Goal: Check status: Check status

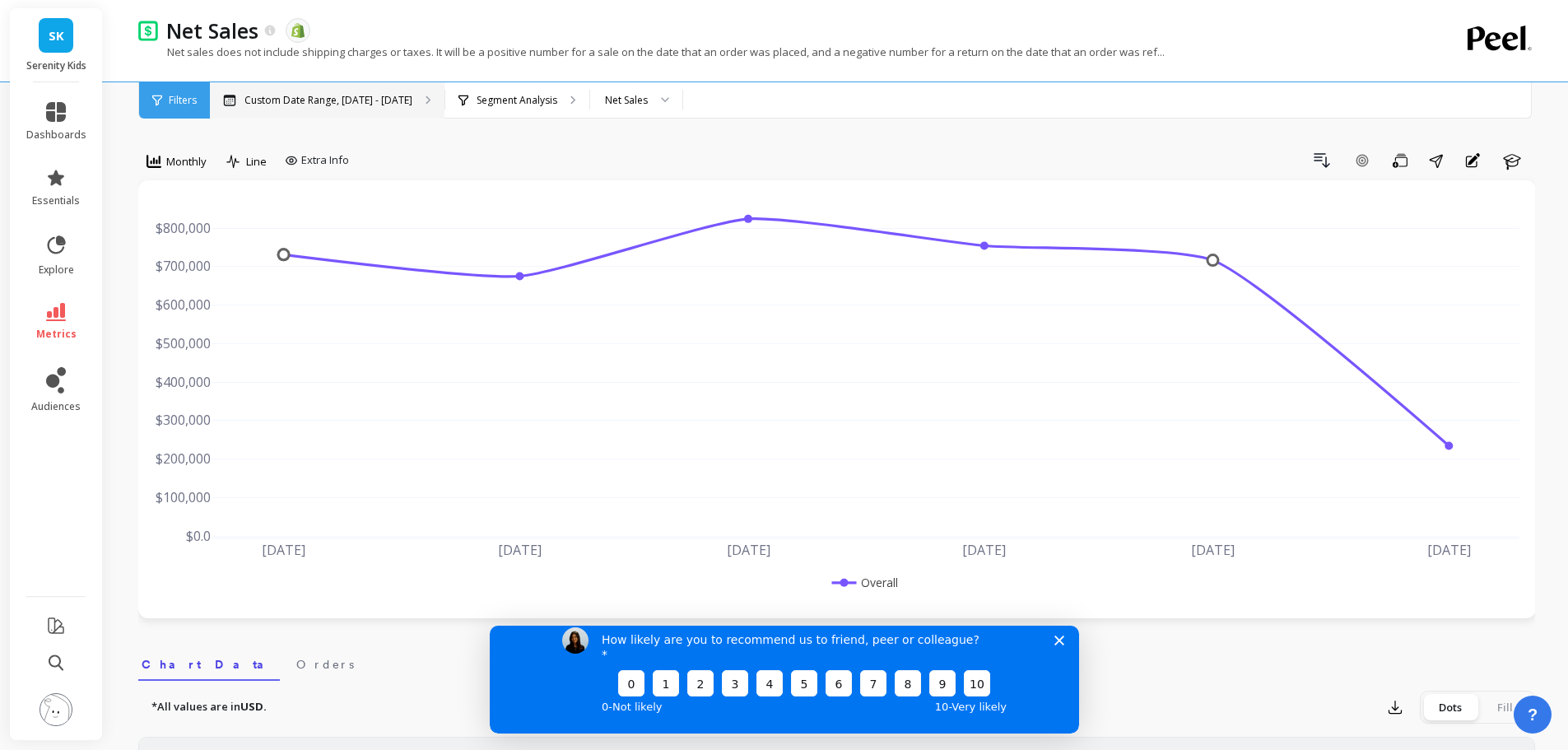
click at [405, 94] on p "Custom Date Range, [DATE] - [DATE]" at bounding box center [328, 100] width 168 height 13
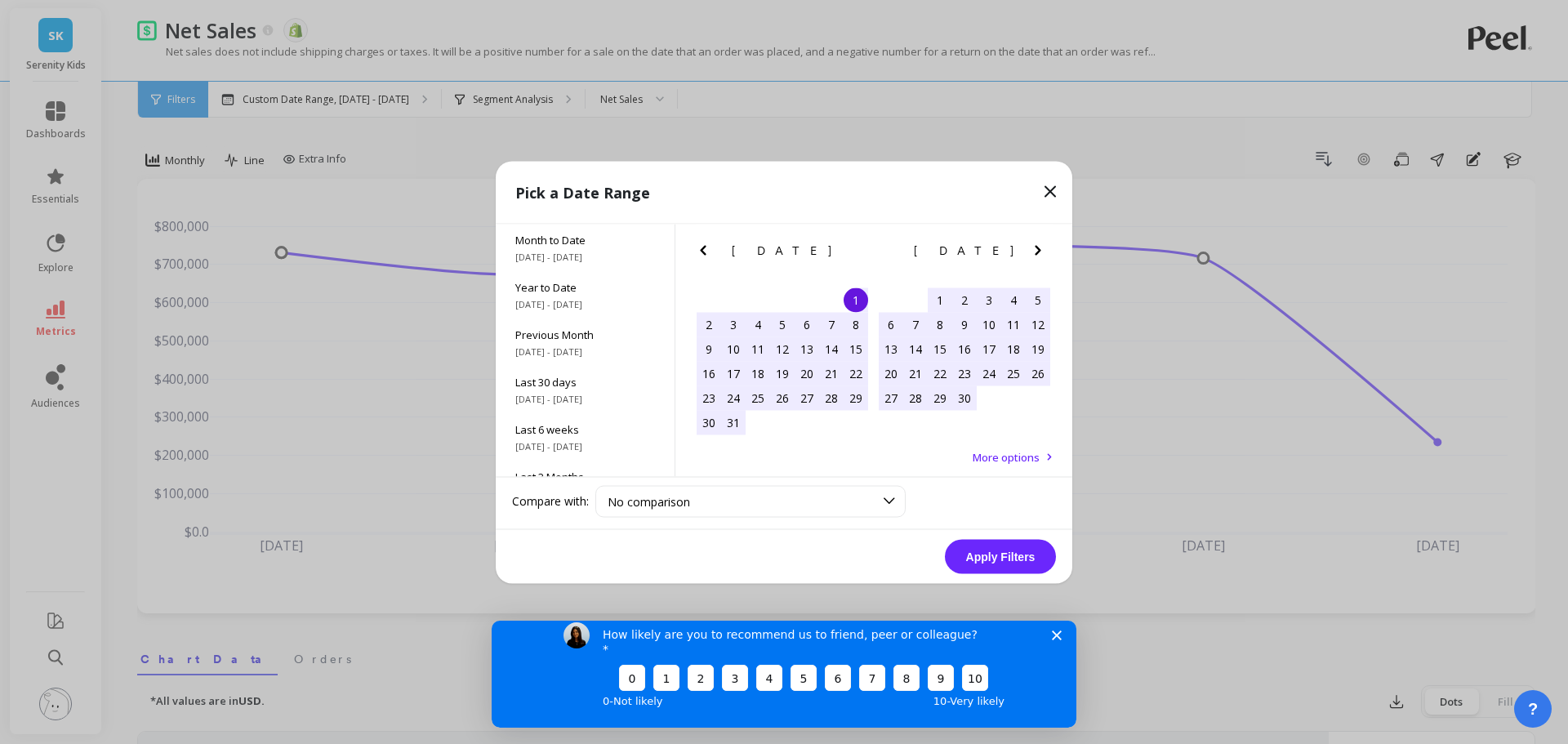
click at [1037, 237] on div "[DATE] Su Mo Tu We Th Fr Sa" at bounding box center [965, 253] width 182 height 59
click at [1039, 245] on icon "Next Month" at bounding box center [1038, 250] width 19 height 19
click at [1039, 246] on icon "Next Month" at bounding box center [1038, 250] width 19 height 19
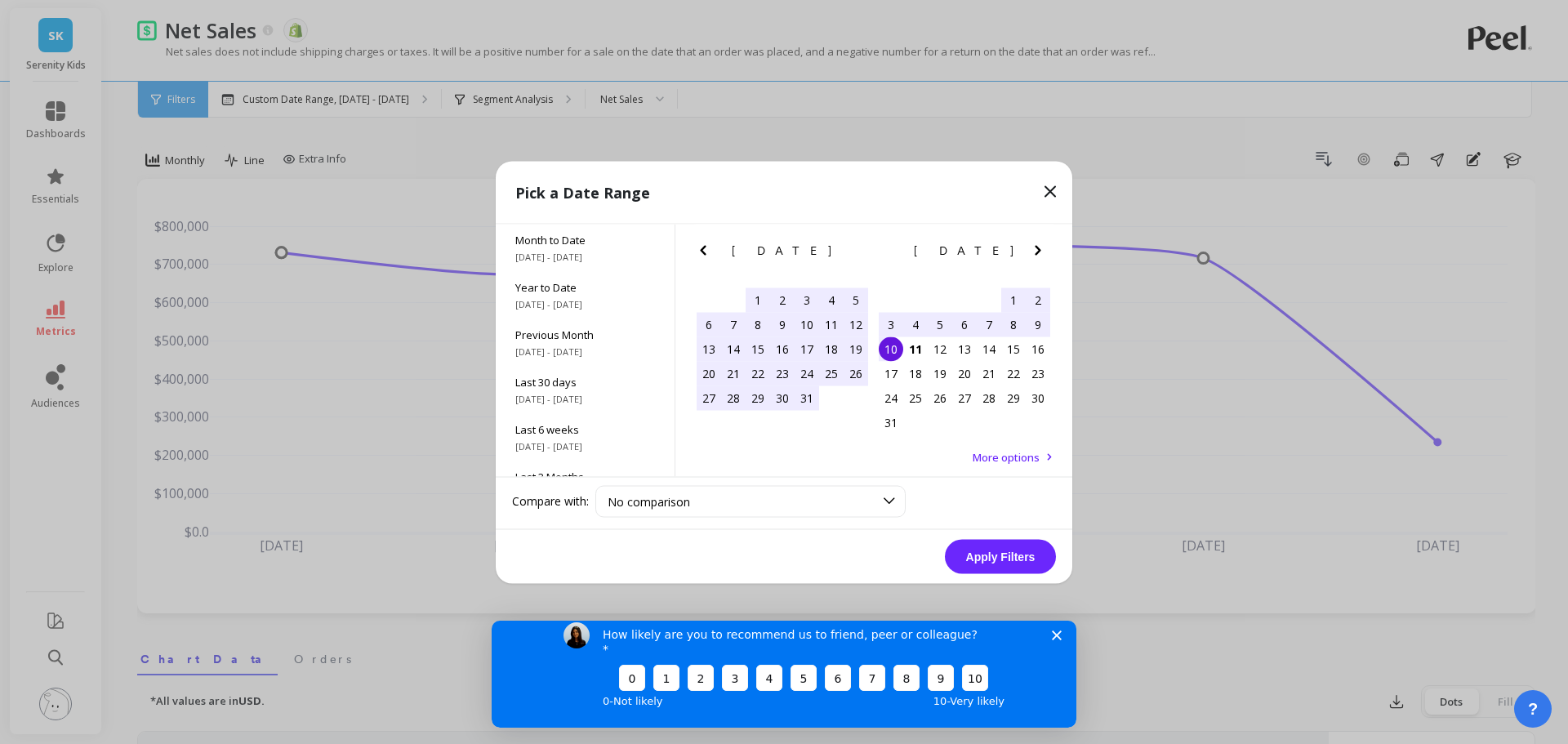
click at [1039, 246] on icon "Next Month" at bounding box center [1038, 250] width 19 height 19
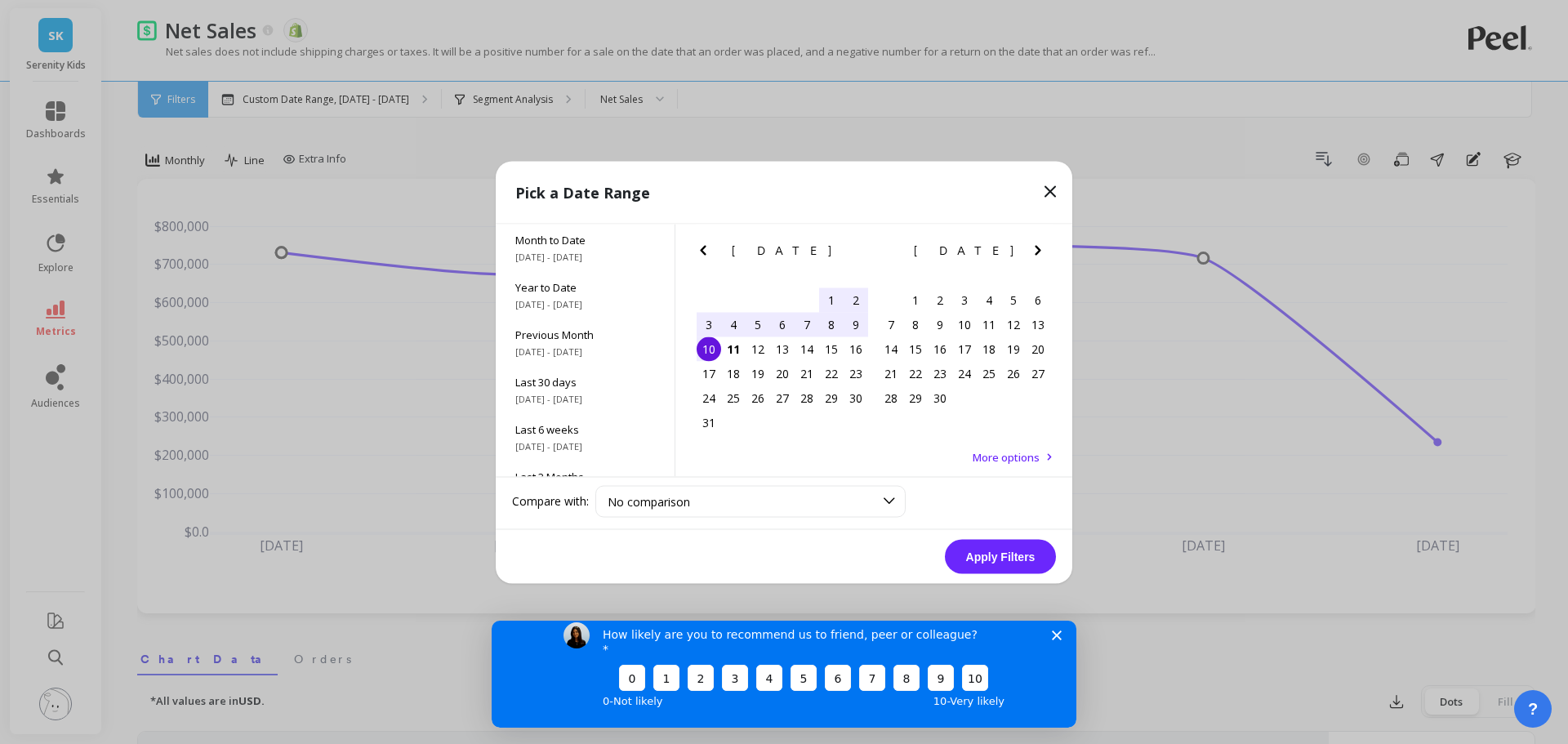
click at [739, 327] on div "4" at bounding box center [733, 324] width 25 height 25
click at [826, 295] on div "1" at bounding box center [831, 299] width 25 height 25
click at [728, 326] on div "4" at bounding box center [733, 324] width 25 height 25
click at [1023, 561] on button "Apply Filters" at bounding box center [1000, 556] width 111 height 34
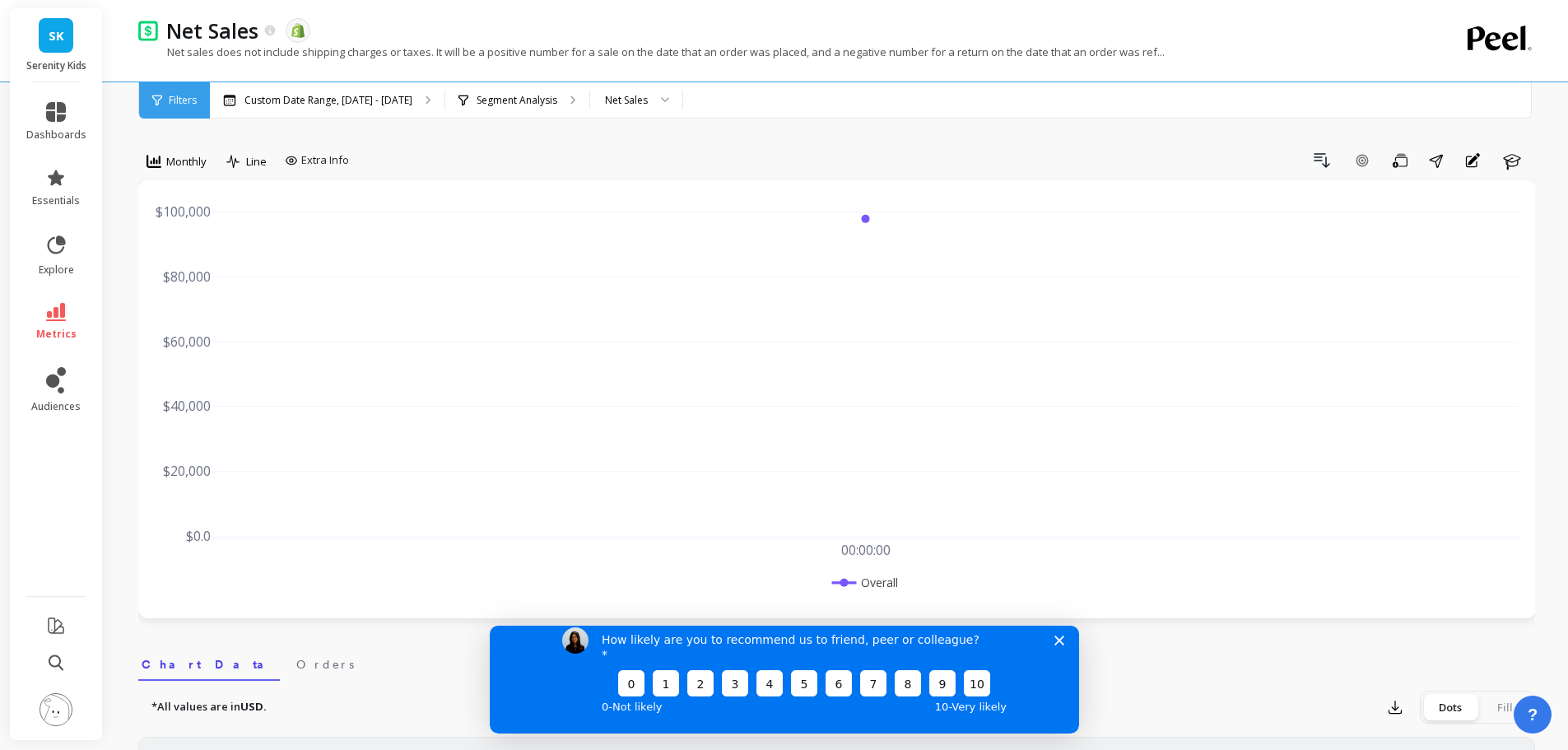
click at [32, 40] on div "SK Serenity Kids" at bounding box center [56, 45] width 92 height 74
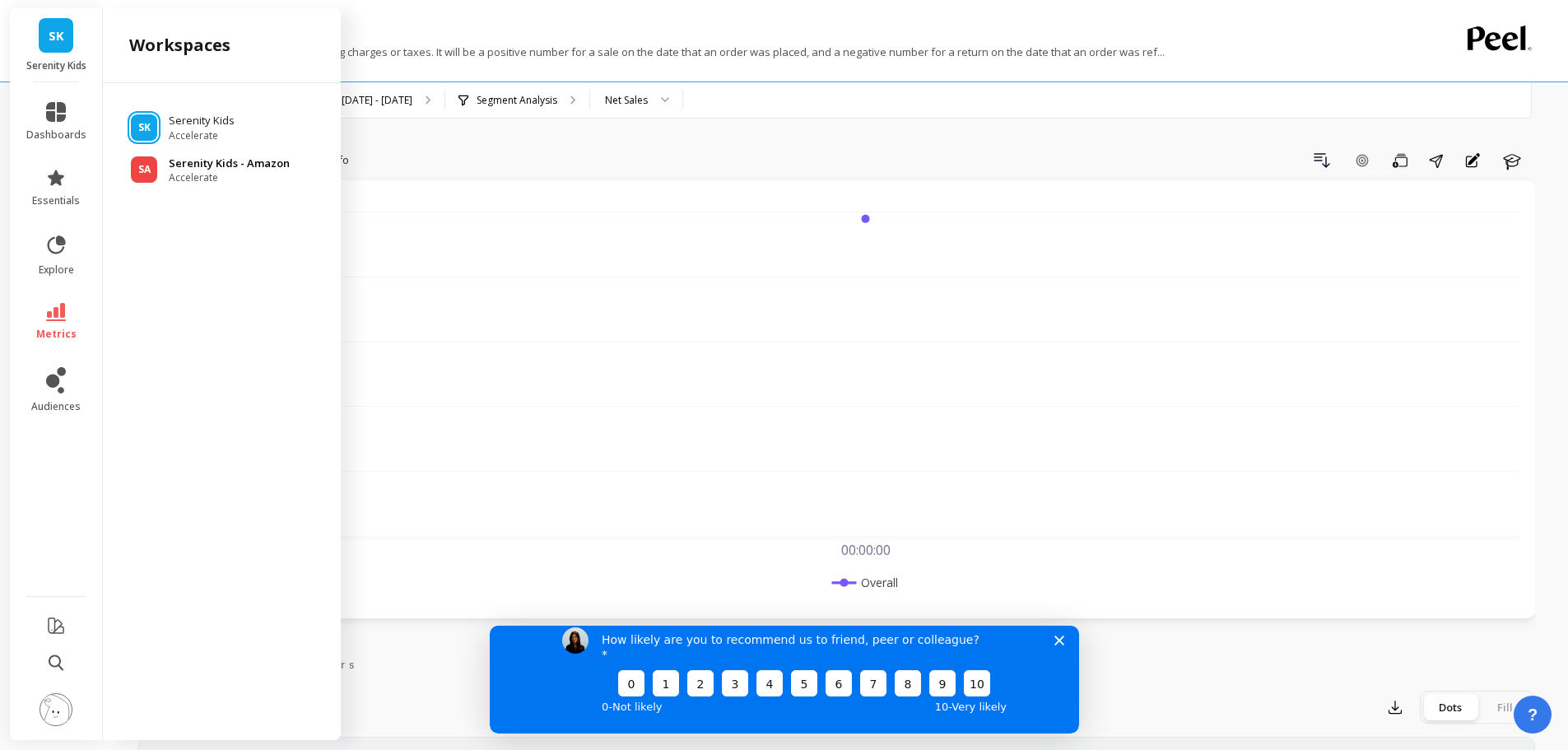
click at [186, 168] on p "Serenity Kids - Amazon" at bounding box center [229, 164] width 121 height 17
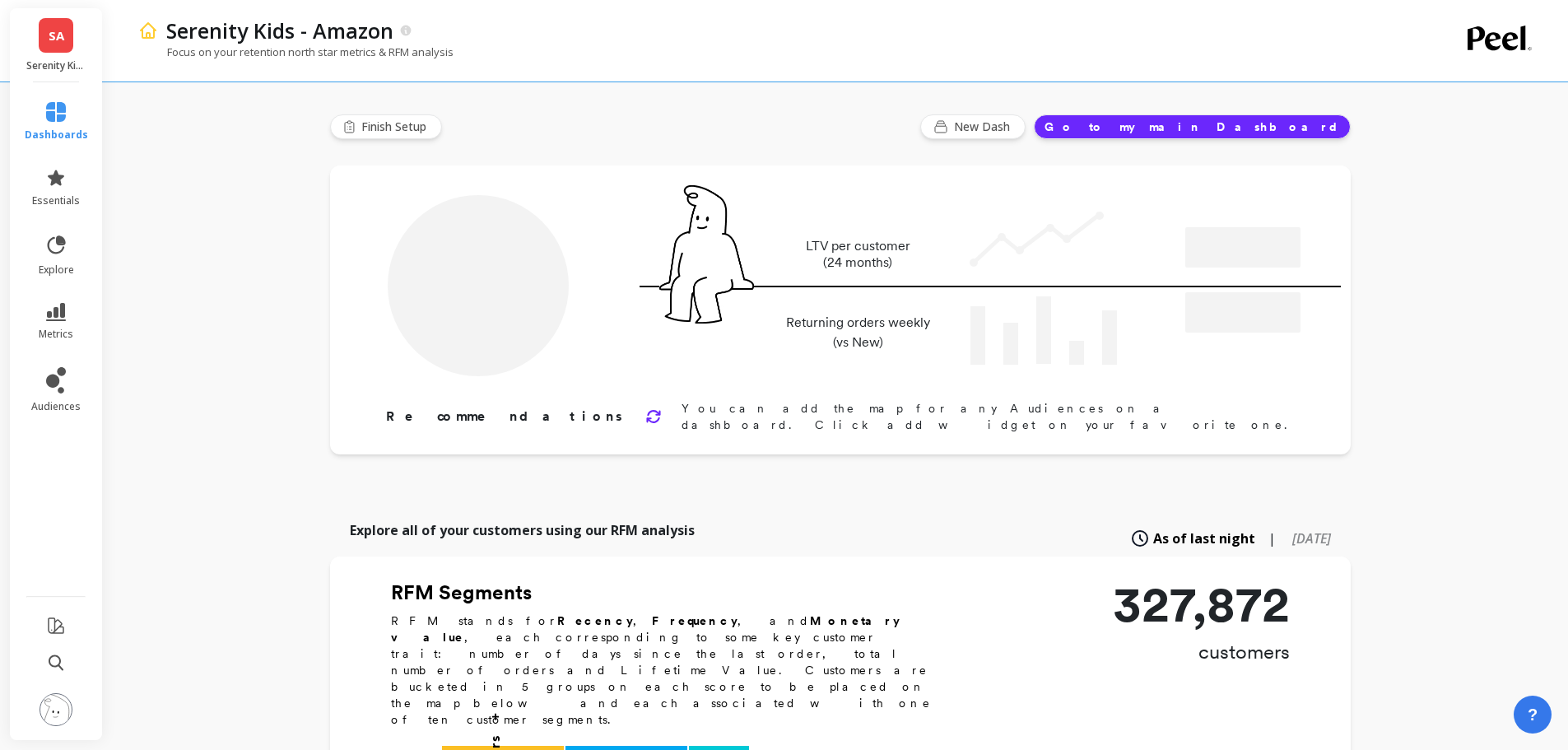
type input "Champions"
type input "17767"
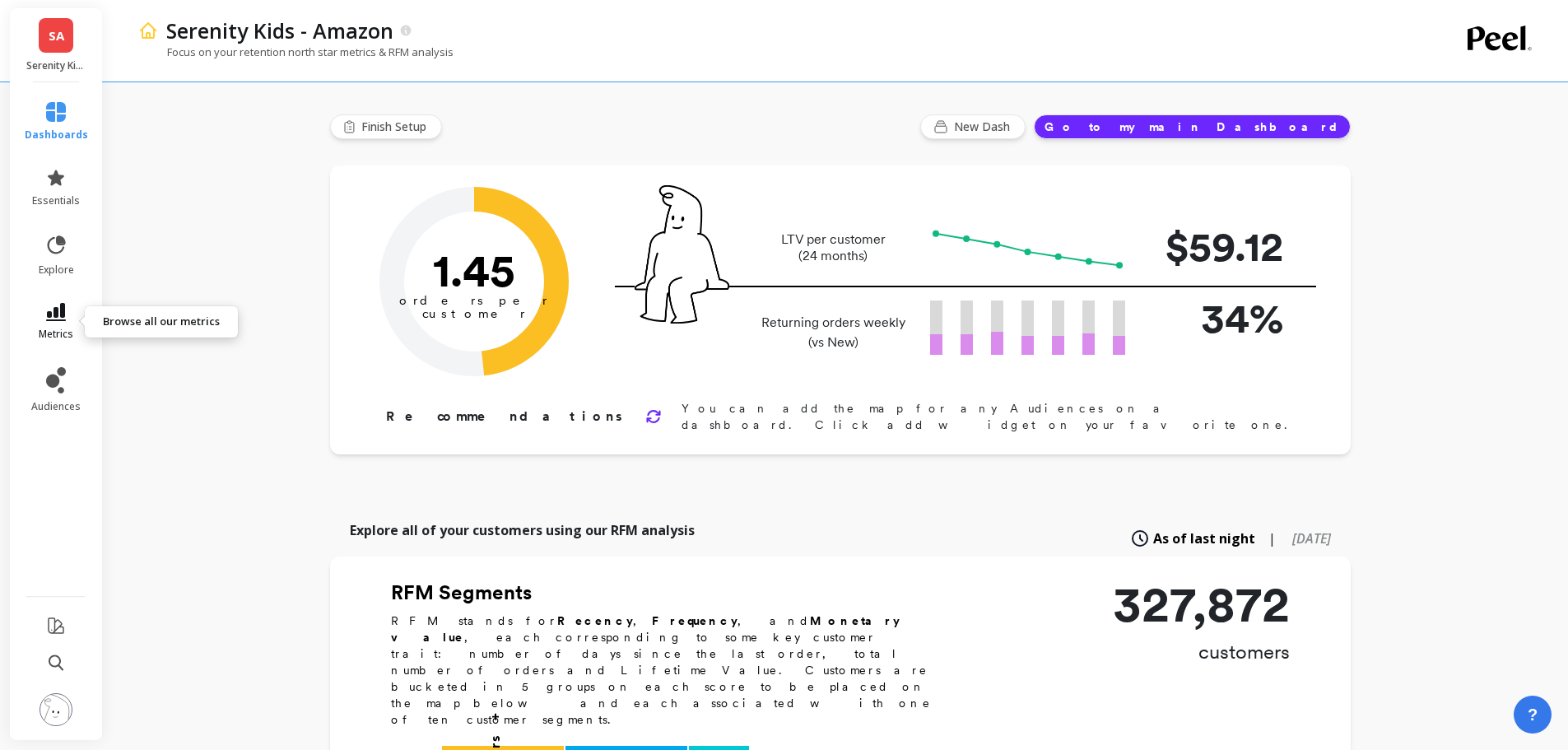
click at [62, 315] on icon at bounding box center [56, 312] width 19 height 19
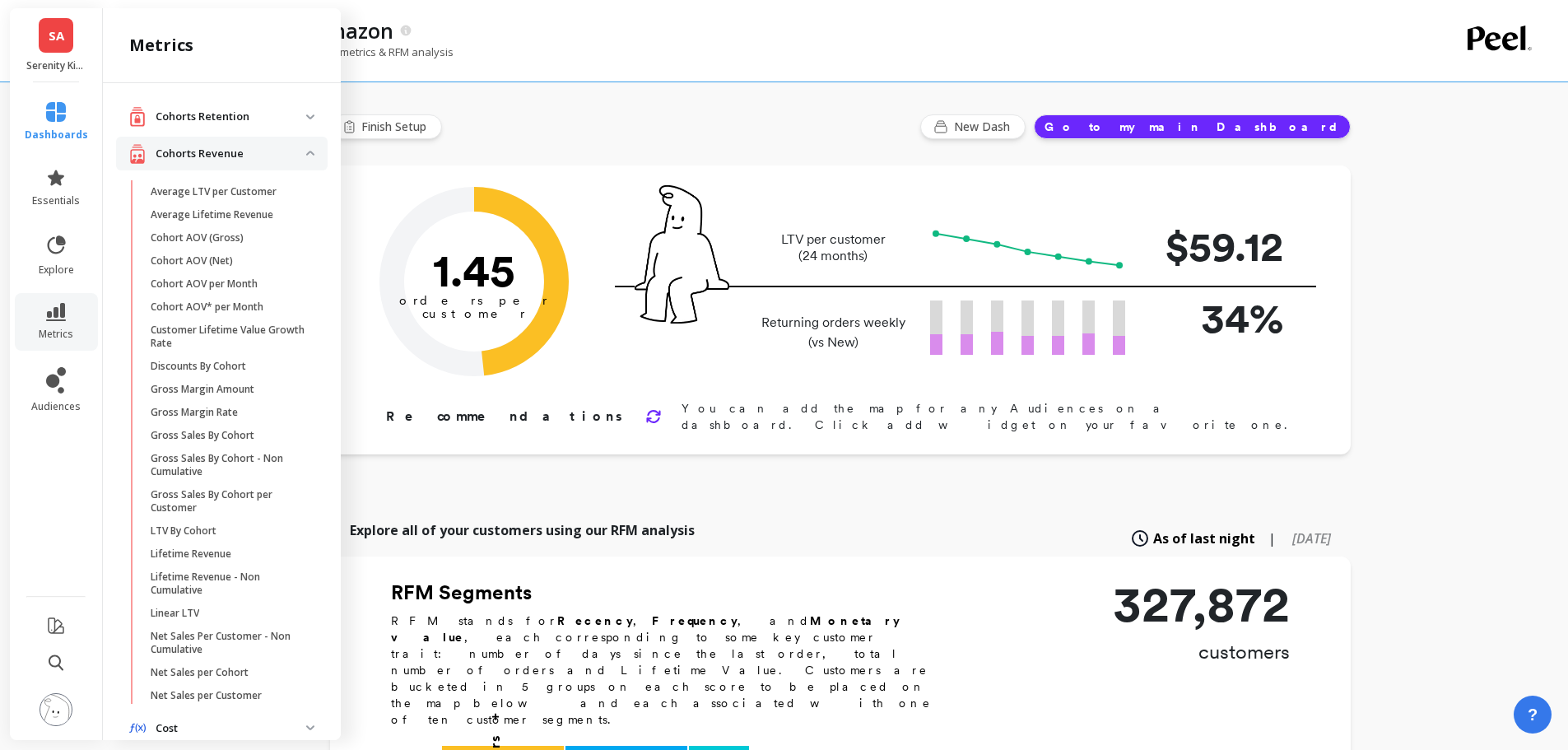
scroll to position [652, 0]
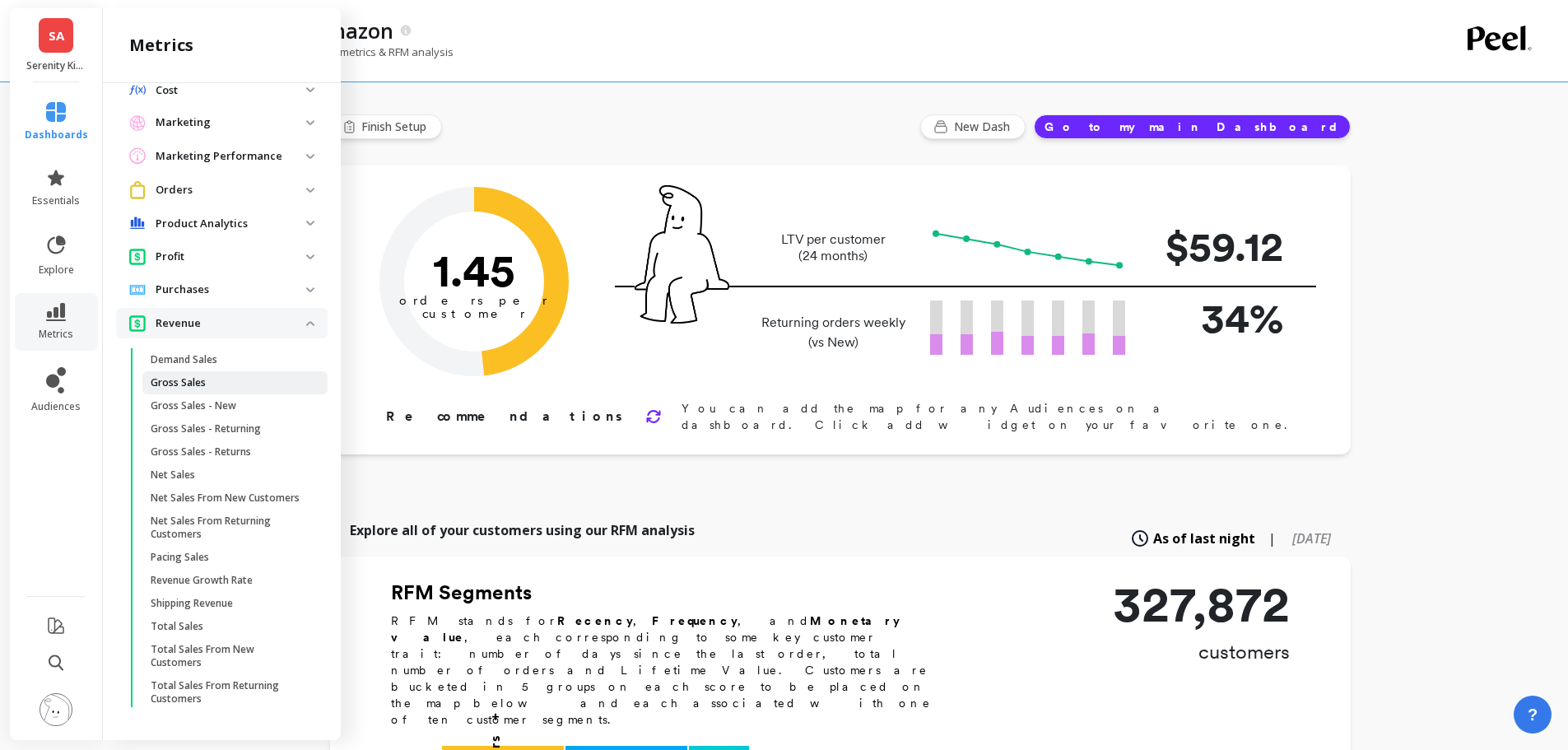
click at [212, 376] on span "Gross Sales" at bounding box center [228, 382] width 157 height 13
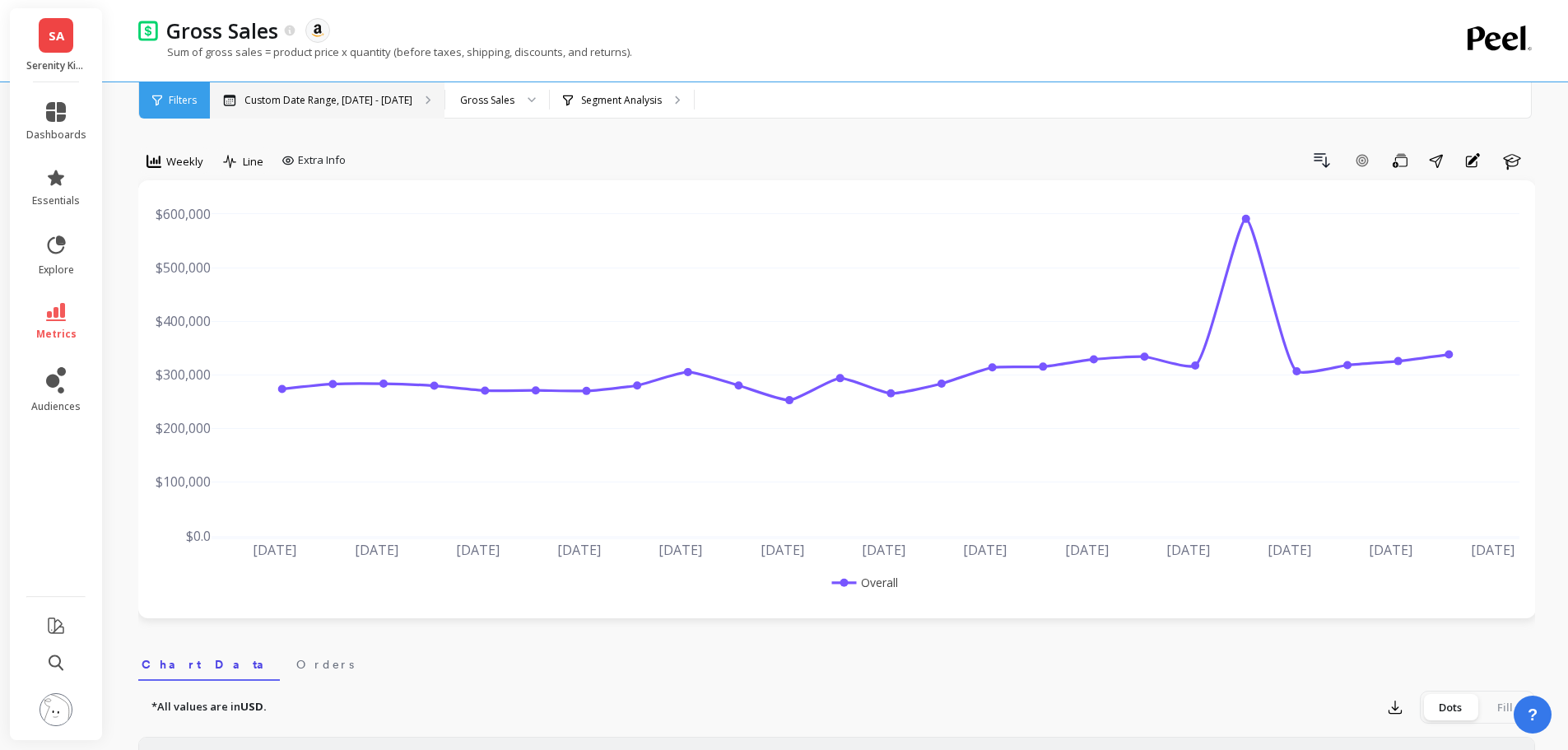
click at [426, 100] on icon at bounding box center [429, 100] width 6 height 9
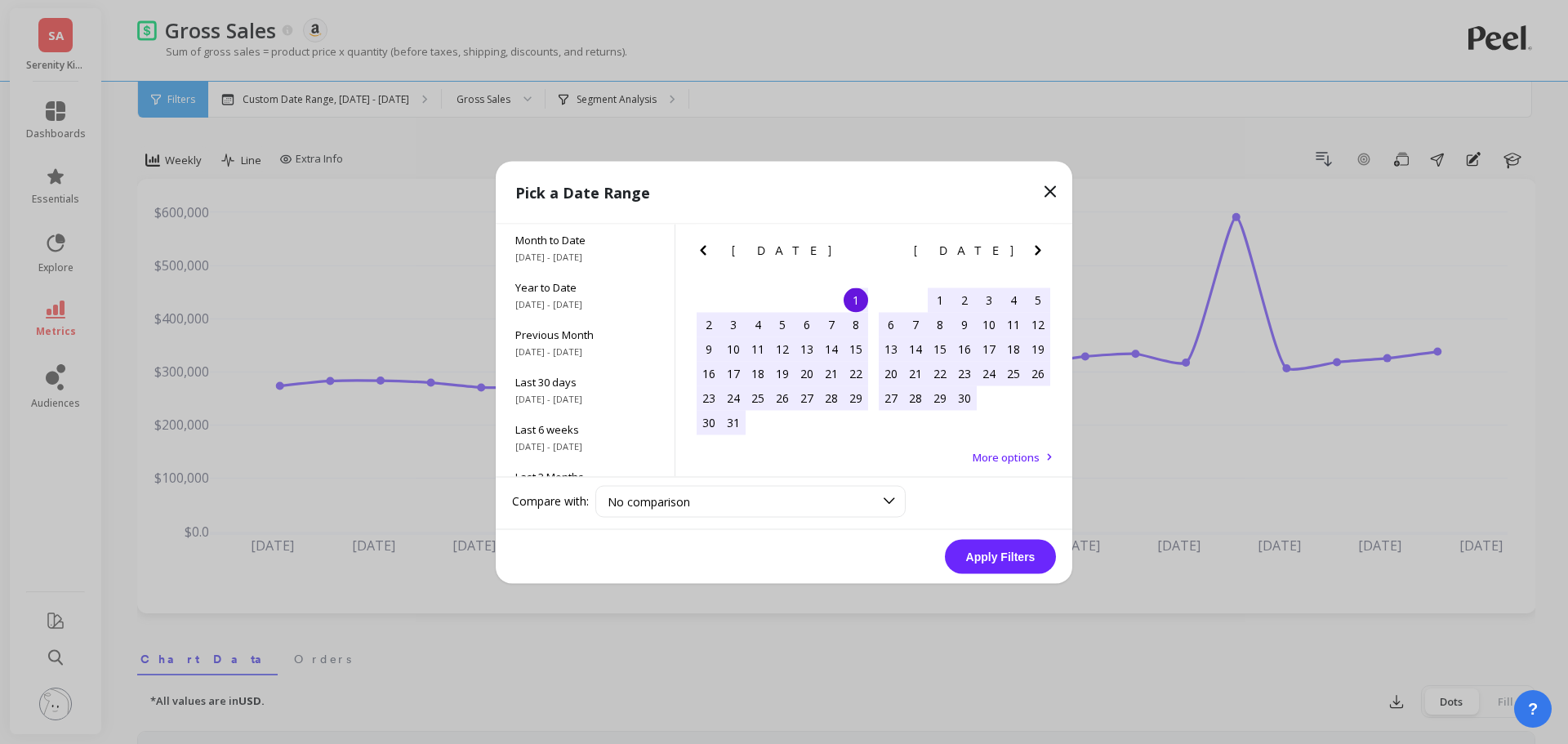
click at [859, 297] on div "1" at bounding box center [855, 299] width 25 height 25
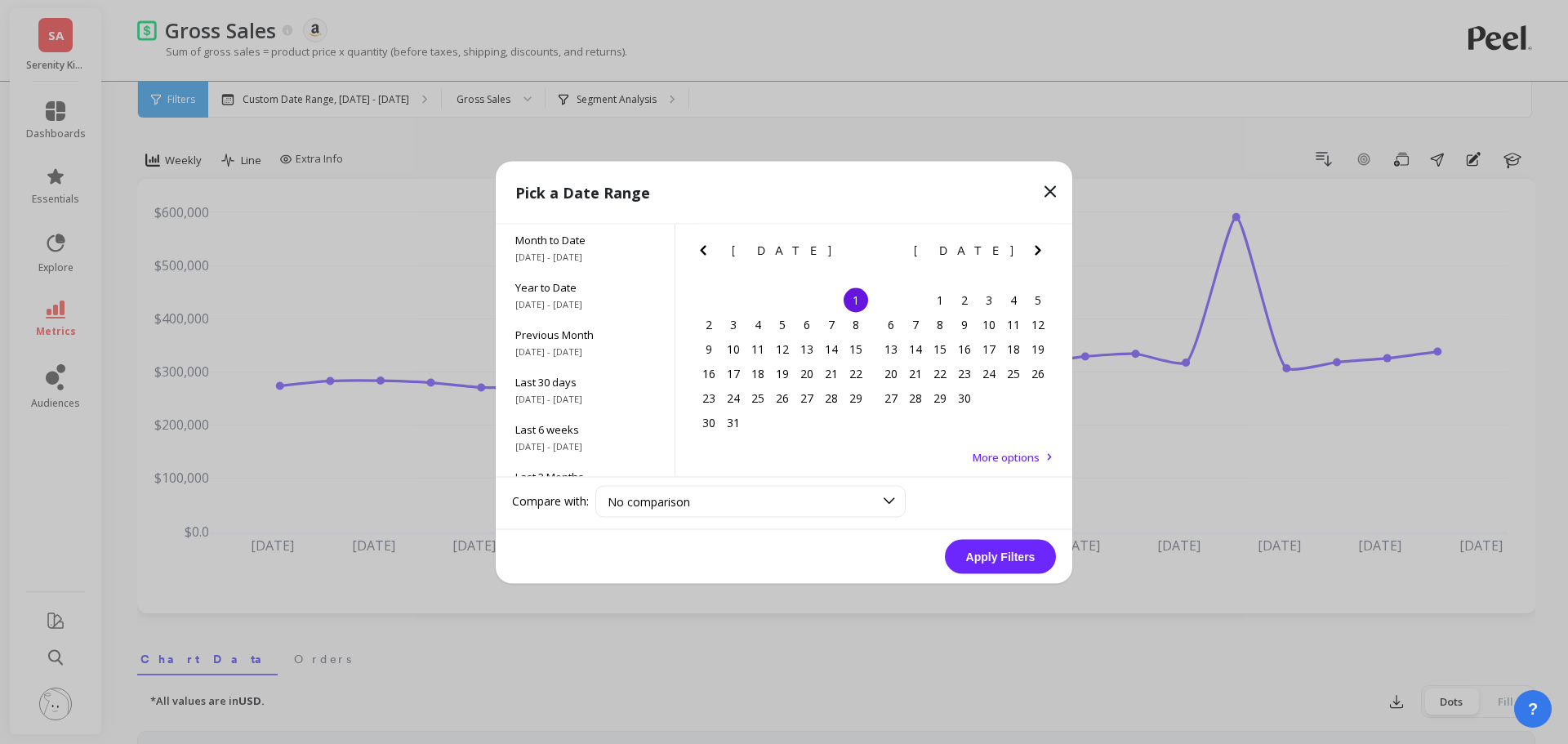
click at [1046, 253] on icon "Next Month" at bounding box center [1038, 250] width 19 height 19
click at [1046, 254] on icon "Next Month" at bounding box center [1038, 250] width 19 height 19
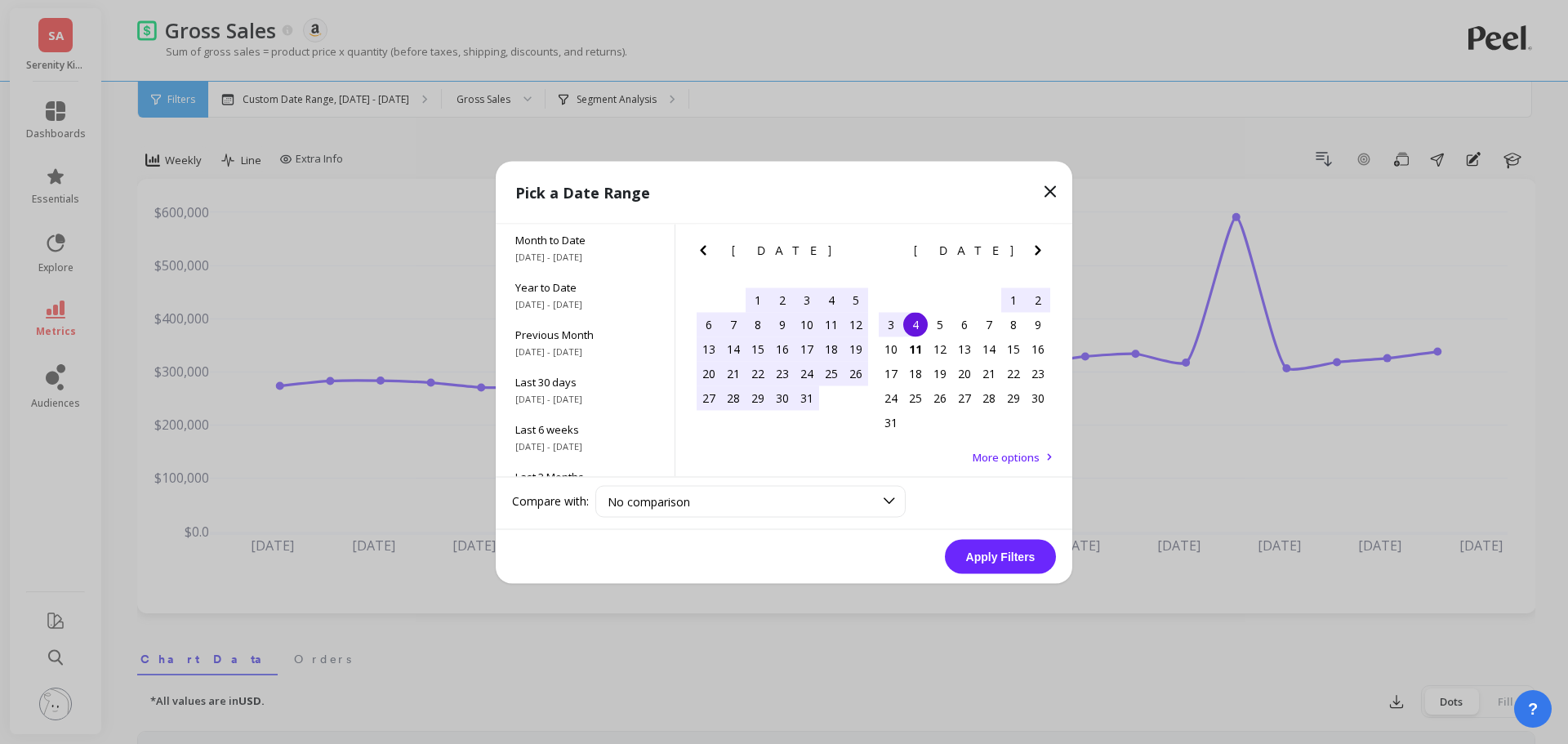
click at [919, 330] on div "4" at bounding box center [915, 324] width 25 height 25
click at [1005, 568] on button "Apply Filters" at bounding box center [1000, 556] width 111 height 34
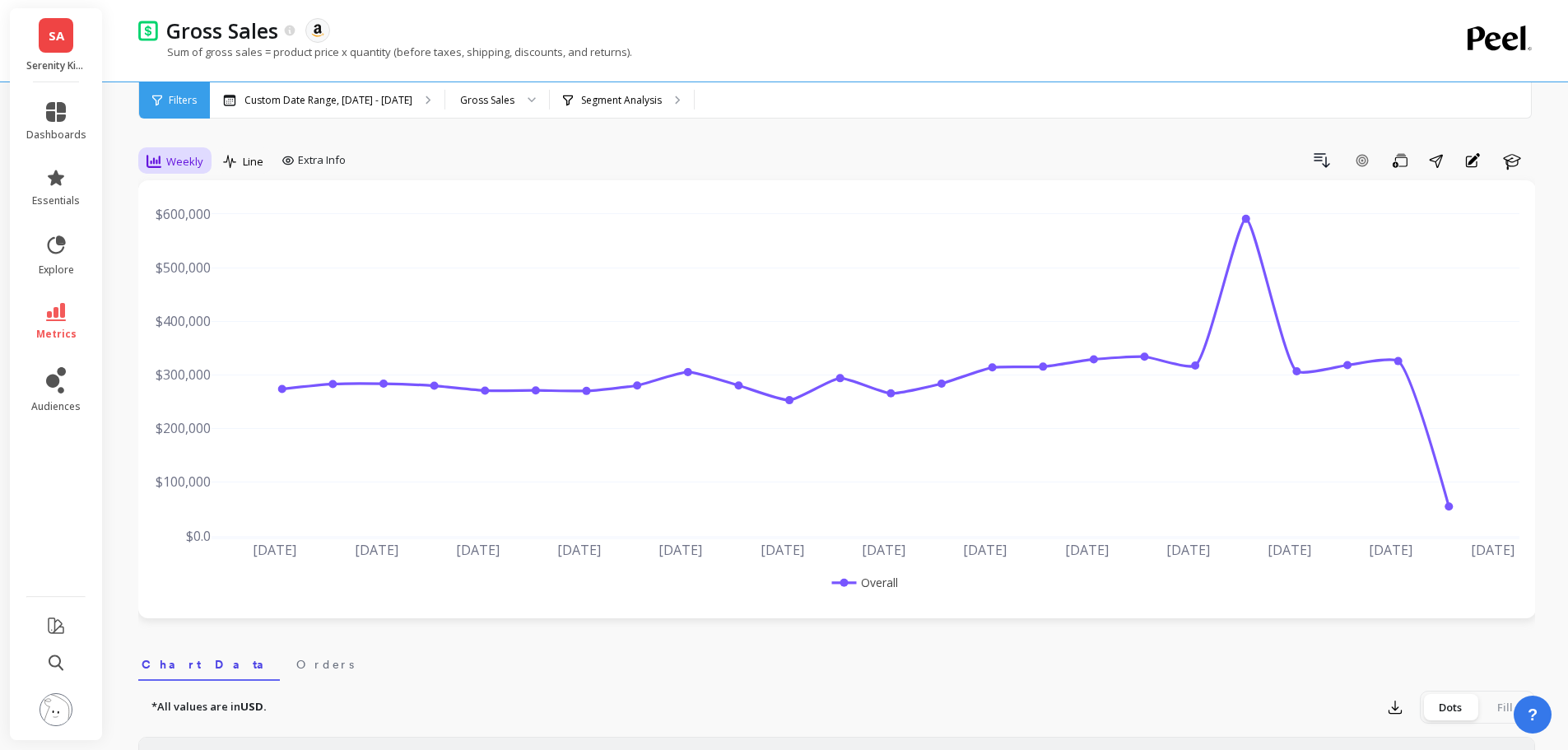
click at [166, 154] on span "Weekly" at bounding box center [185, 162] width 37 height 16
click at [199, 297] on div "Monthly" at bounding box center [199, 292] width 94 height 16
